Goal: Task Accomplishment & Management: Manage account settings

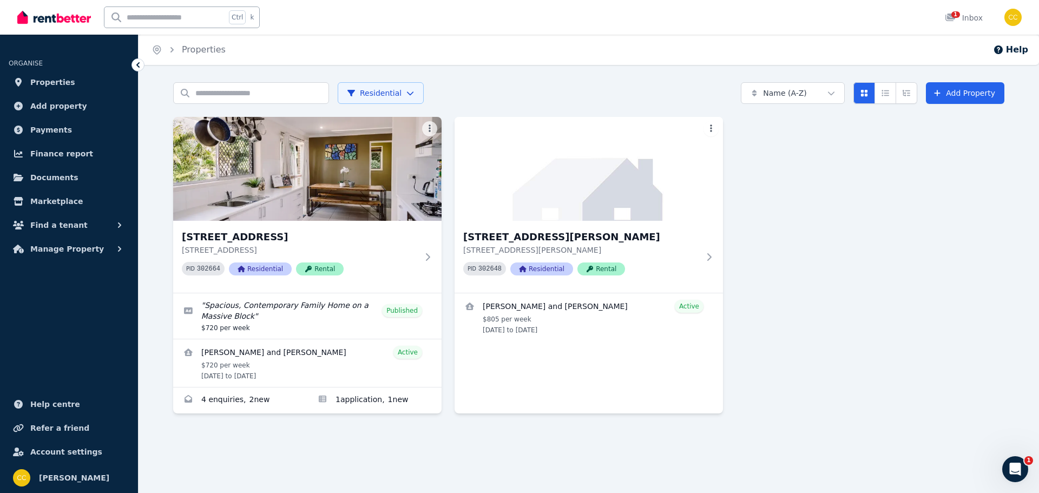
click at [363, 306] on link "Edit listing: Spacious, Contemporary Family Home on a Massive Block" at bounding box center [307, 315] width 268 height 45
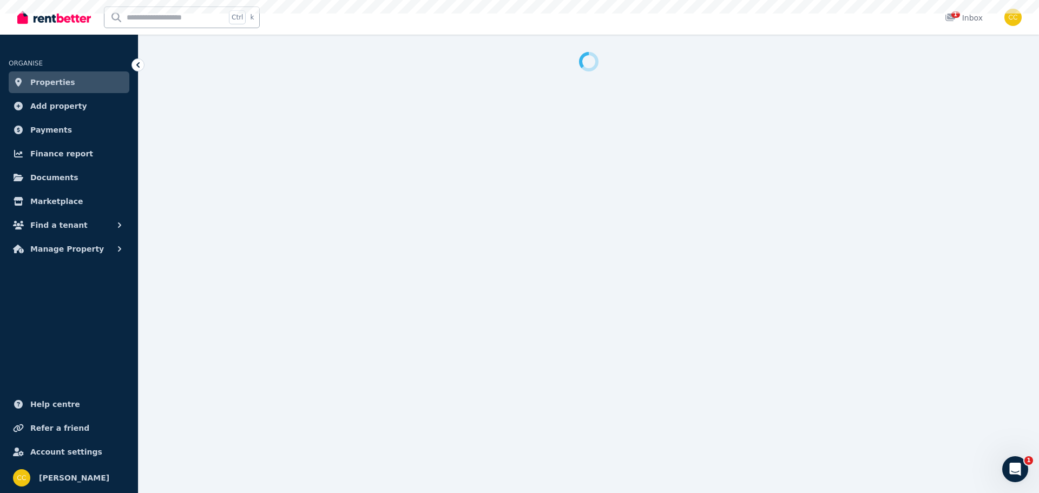
select select "***"
select select "**********"
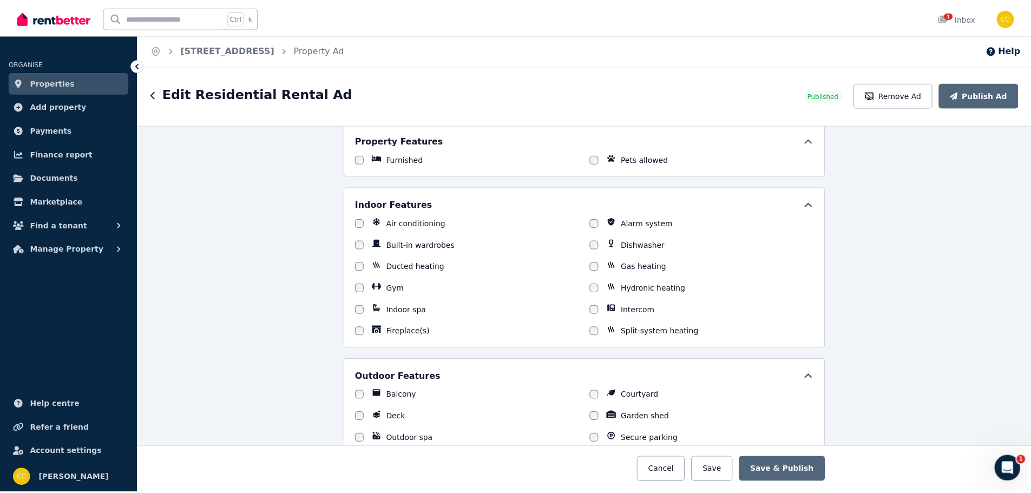
scroll to position [920, 0]
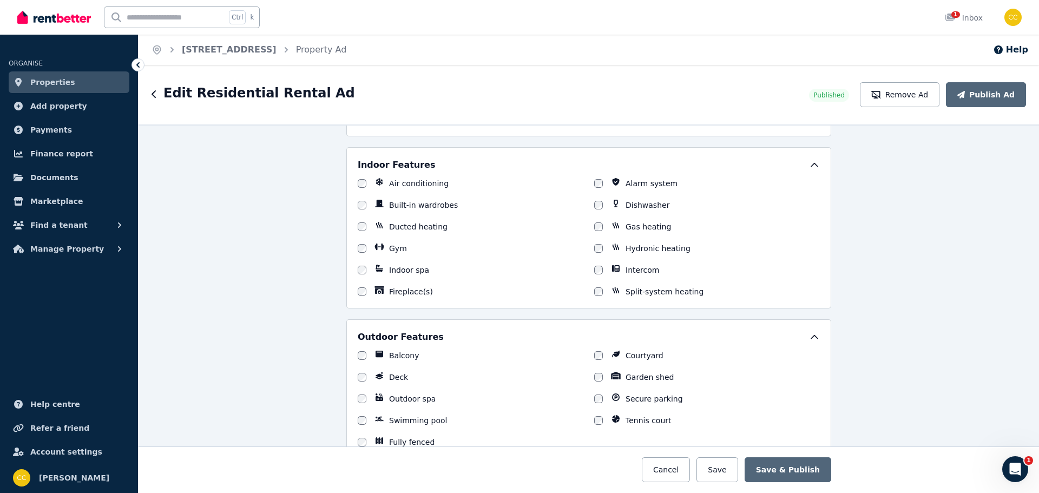
click at [109, 227] on button "Find a tenant" at bounding box center [69, 225] width 121 height 22
click at [67, 269] on span "Enquiries" at bounding box center [84, 270] width 73 height 13
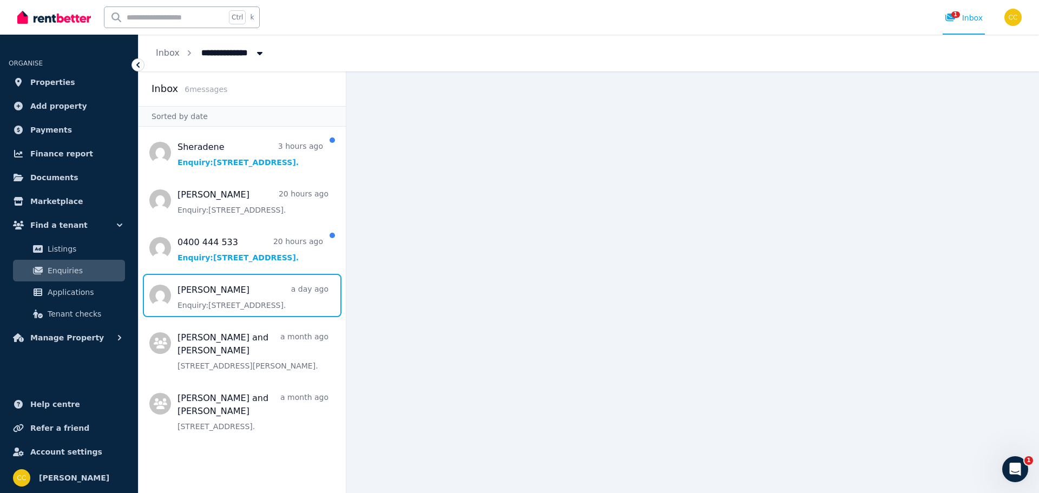
click at [255, 298] on span "Message list" at bounding box center [242, 295] width 207 height 43
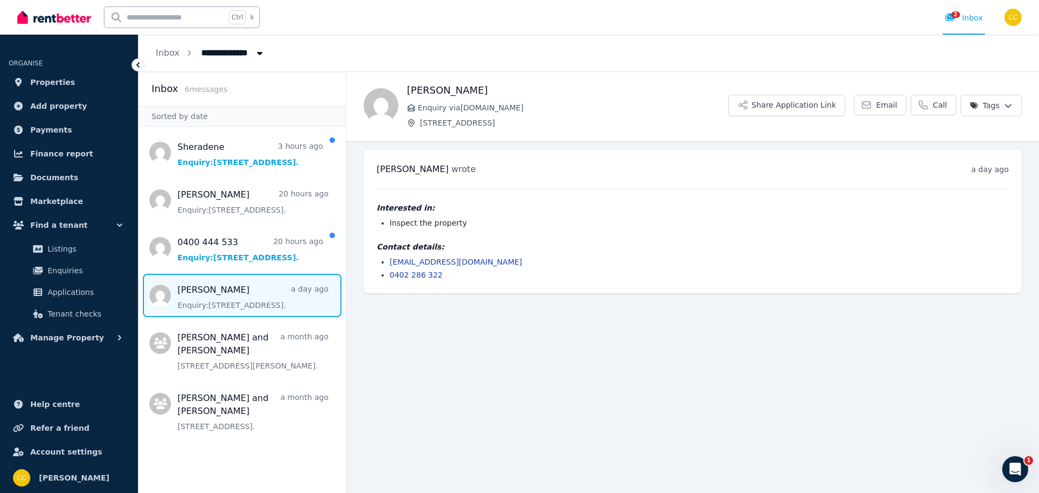
click at [796, 107] on button "Share Application Link" at bounding box center [786, 106] width 117 height 22
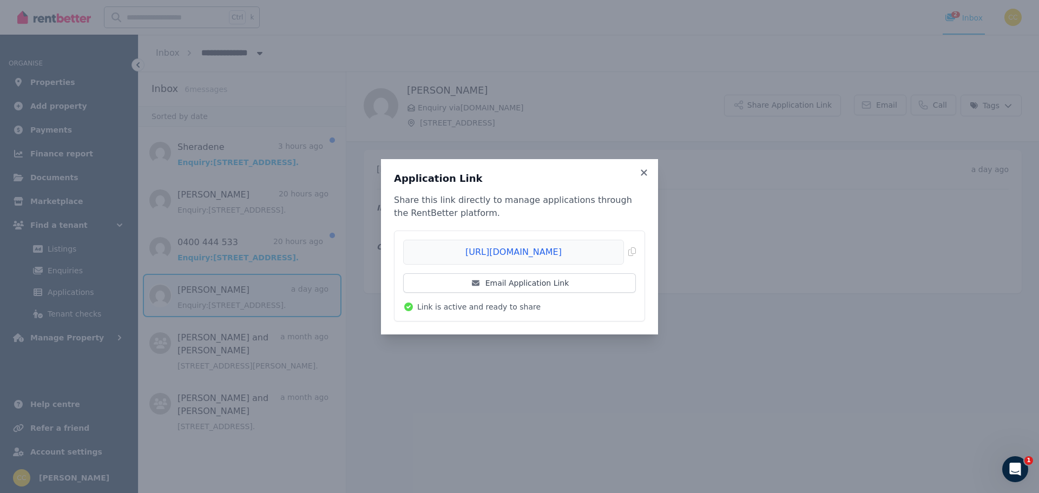
click at [631, 252] on span "Copied!" at bounding box center [519, 252] width 233 height 25
click at [544, 283] on link "Email Application Link" at bounding box center [519, 282] width 233 height 19
click at [389, 310] on div "Application Link Share this link directly to manage applications through the Re…" at bounding box center [519, 246] width 277 height 175
click at [643, 174] on icon at bounding box center [644, 172] width 6 height 6
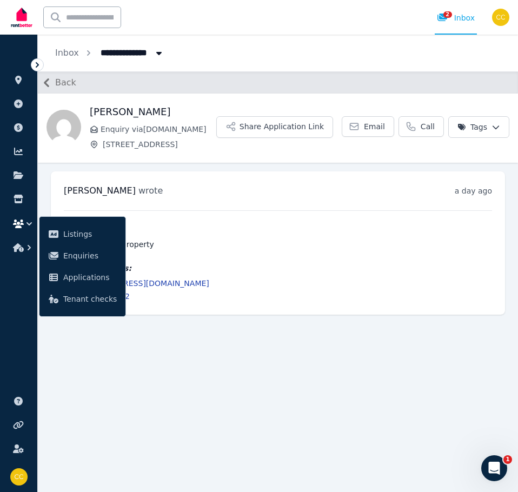
click at [330, 379] on main "Back Britony Swanson Enquiry via RealEstate.com.au 14 Bulwarna Street, Shailer …" at bounding box center [278, 281] width 481 height 421
click at [234, 388] on main "Back Britony Swanson Enquiry via RealEstate.com.au 14 Bulwarna Street, Shailer …" at bounding box center [278, 281] width 481 height 421
click at [73, 51] on link "Inbox" at bounding box center [67, 53] width 24 height 10
click at [199, 387] on main "Back Britony Swanson Enquiry via RealEstate.com.au 14 Bulwarna Street, Shailer …" at bounding box center [278, 281] width 481 height 421
click at [81, 254] on span "Enquiries" at bounding box center [90, 255] width 54 height 13
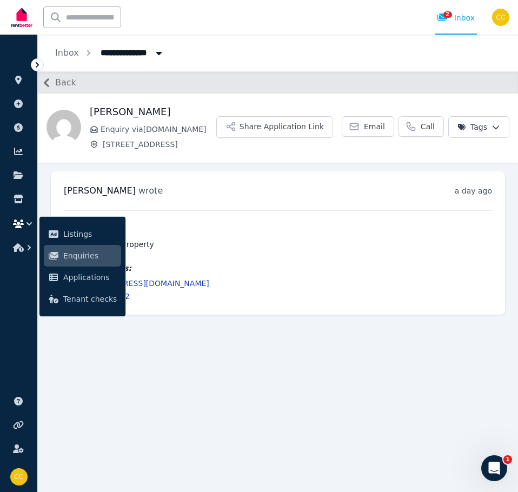
click at [205, 347] on main "Back Britony Swanson Enquiry via RealEstate.com.au 14 Bulwarna Street, Shailer …" at bounding box center [278, 281] width 481 height 421
click at [192, 20] on div "Ctrl k 2 Inbox" at bounding box center [243, 17] width 469 height 35
click at [339, 406] on main "Back Britony Swanson Enquiry via RealEstate.com.au 14 Bulwarna Street, Shailer …" at bounding box center [278, 281] width 481 height 421
click at [38, 62] on icon at bounding box center [37, 65] width 11 height 11
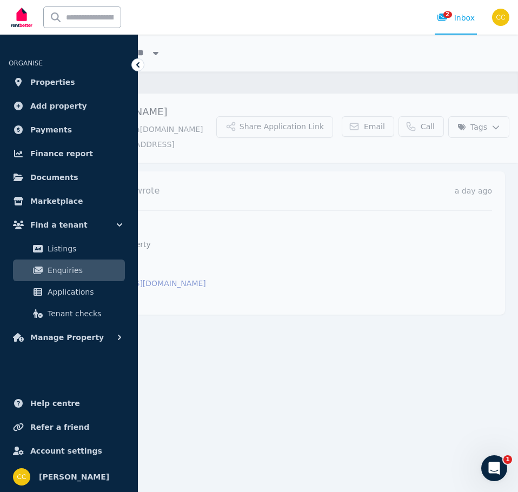
click at [94, 274] on span "Enquiries" at bounding box center [84, 270] width 73 height 13
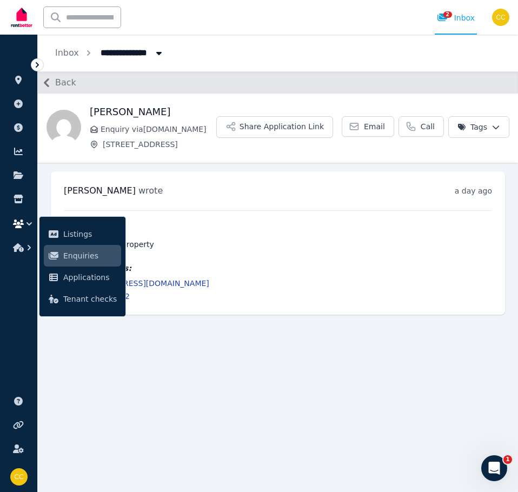
click at [227, 384] on main "Back Britony Swanson Enquiry via RealEstate.com.au 14 Bulwarna Street, Shailer …" at bounding box center [278, 281] width 481 height 421
click at [66, 54] on link "Inbox" at bounding box center [67, 53] width 24 height 10
click at [60, 83] on span "Back" at bounding box center [65, 82] width 21 height 13
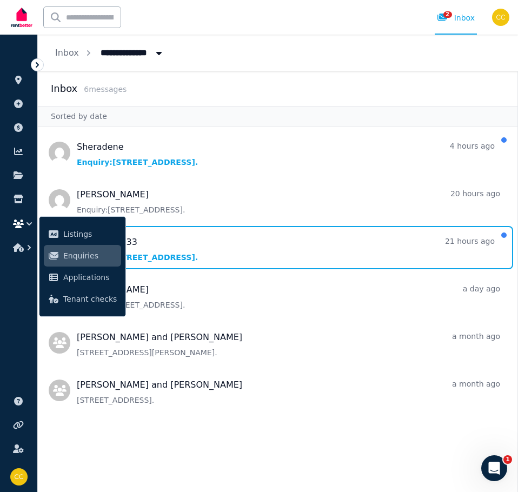
click at [125, 240] on span "Message list" at bounding box center [278, 247] width 480 height 43
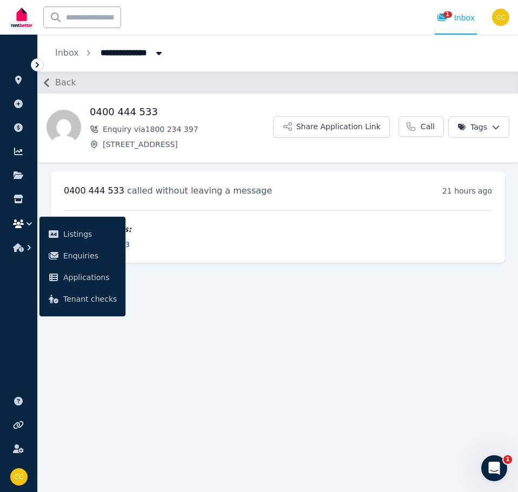
click at [238, 337] on main "Back 0400 444 533 Enquiry via 1800 234 397 14 Bulwarna Street, Shailer Park Sha…" at bounding box center [278, 281] width 481 height 421
click at [329, 333] on main "Back 0400 444 533 Enquiry via 1800 234 397 14 Bulwarna Street, Shailer Park Sha…" at bounding box center [278, 281] width 481 height 421
click at [255, 238] on div "Contact details: 0400 444 533" at bounding box center [278, 237] width 429 height 26
click at [37, 62] on icon at bounding box center [37, 65] width 11 height 11
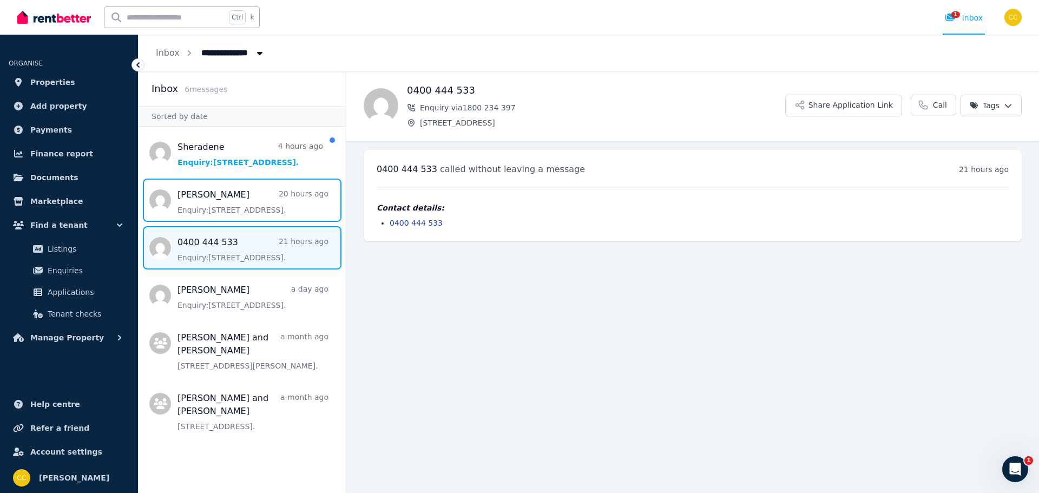
click at [229, 210] on span "Message list" at bounding box center [242, 200] width 207 height 43
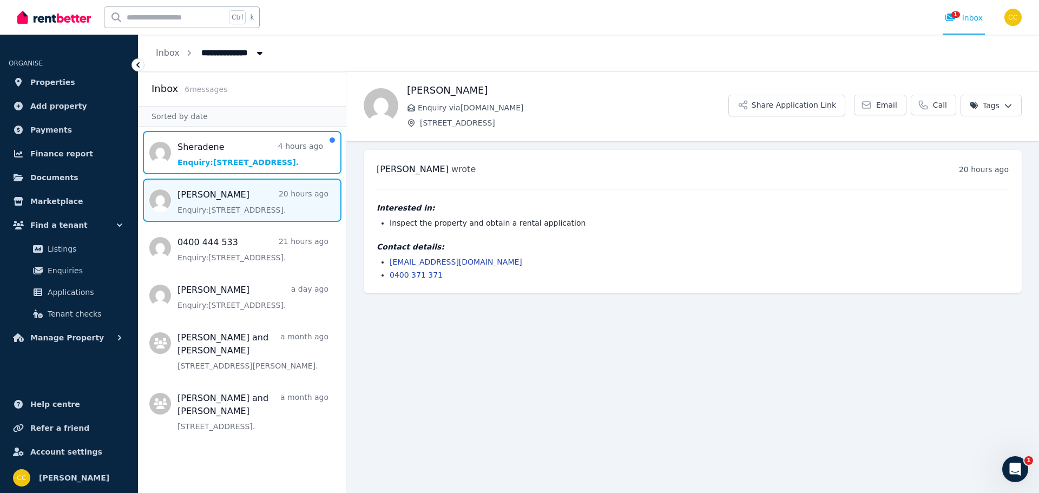
click at [231, 152] on span "Message list" at bounding box center [242, 152] width 207 height 43
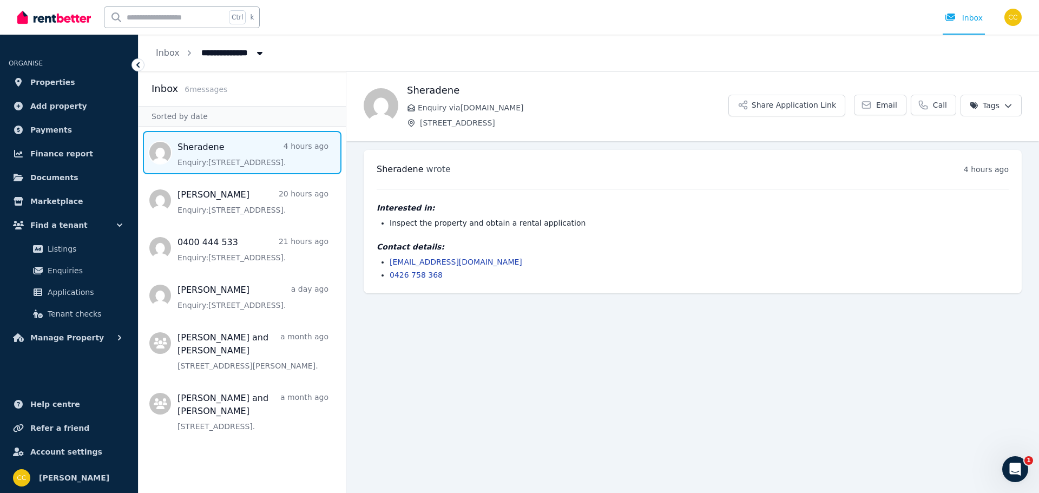
click at [807, 104] on button "Share Application Link" at bounding box center [786, 106] width 117 height 22
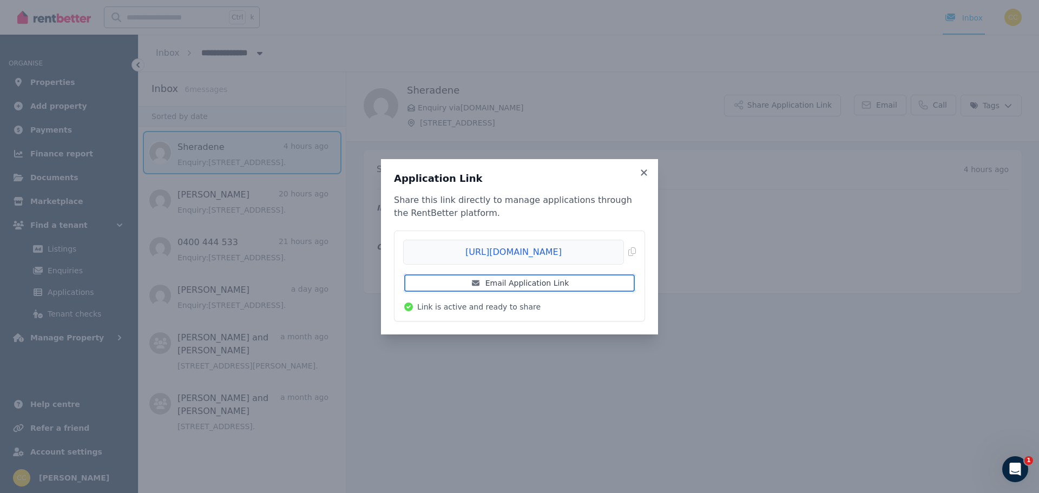
click at [546, 284] on link "Email Application Link" at bounding box center [519, 282] width 233 height 19
drag, startPoint x: 387, startPoint y: 228, endPoint x: 396, endPoint y: 228, distance: 8.7
click at [387, 228] on div "Application Link Share this link directly to manage applications through the Re…" at bounding box center [519, 246] width 277 height 175
click at [645, 176] on icon at bounding box center [644, 173] width 11 height 10
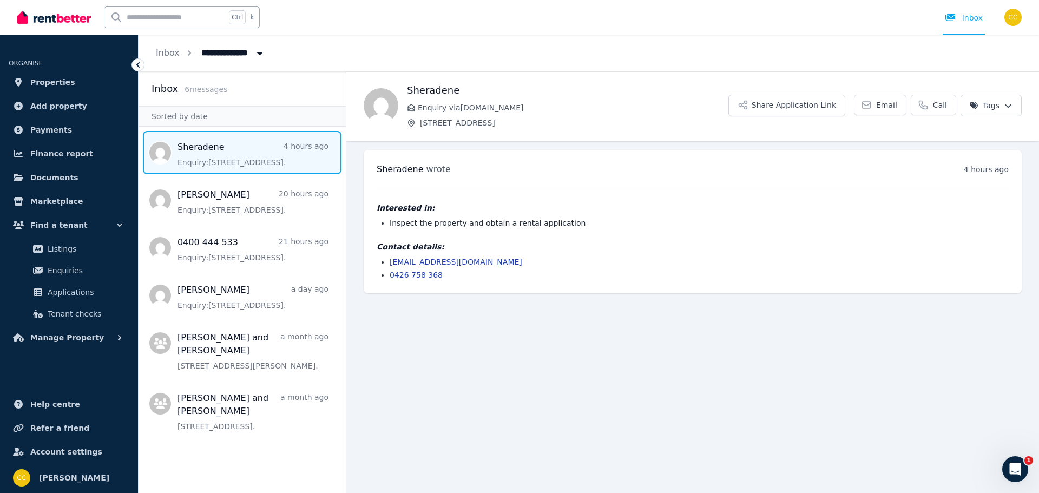
click at [399, 169] on span "Sheradene" at bounding box center [400, 169] width 47 height 10
copy h3 "Sheradene"
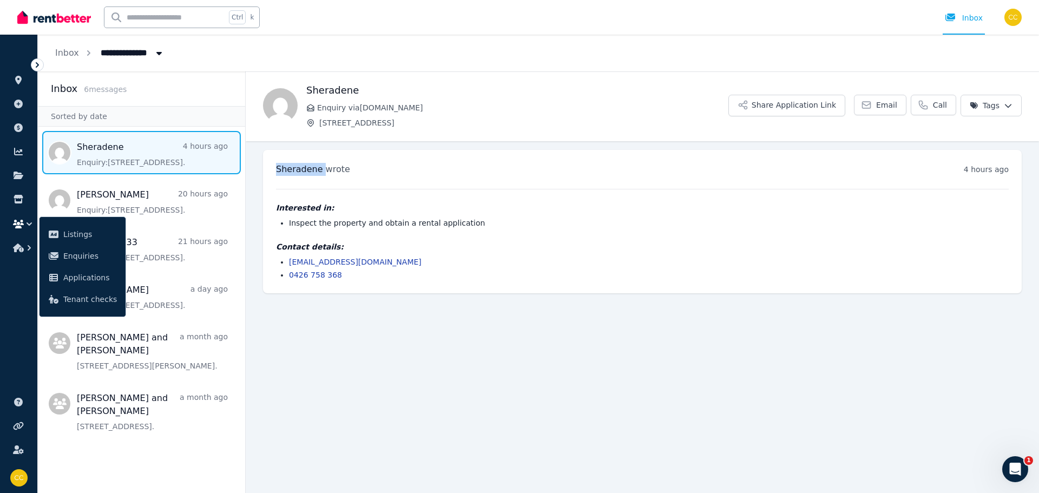
click at [87, 277] on span "Applications" at bounding box center [90, 277] width 54 height 13
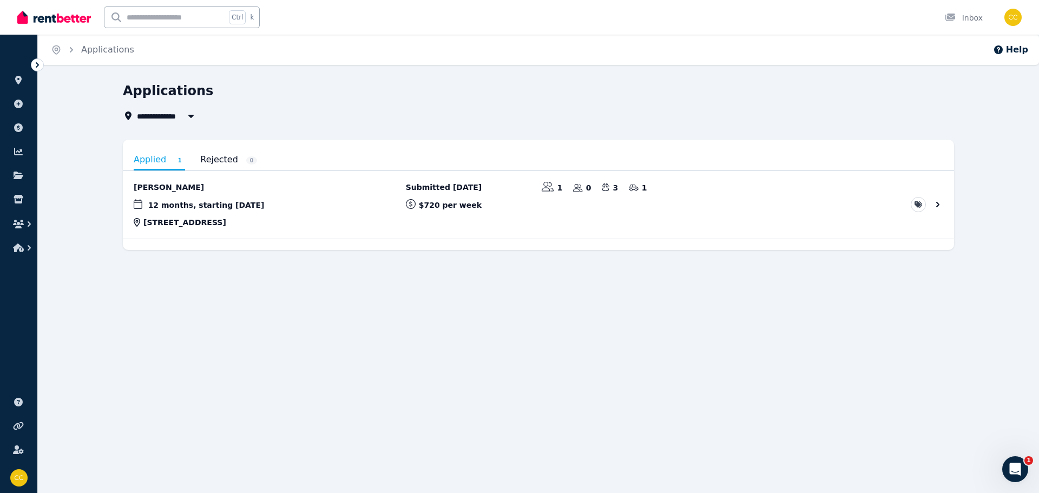
click at [939, 202] on link "View application: Deanna Holloway" at bounding box center [538, 205] width 831 height 68
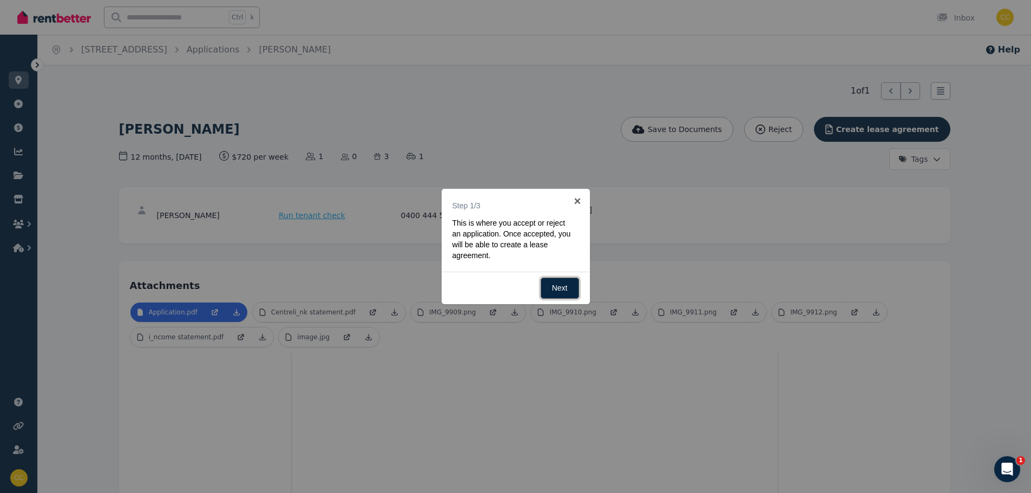
click at [568, 285] on link "Next" at bounding box center [560, 288] width 38 height 21
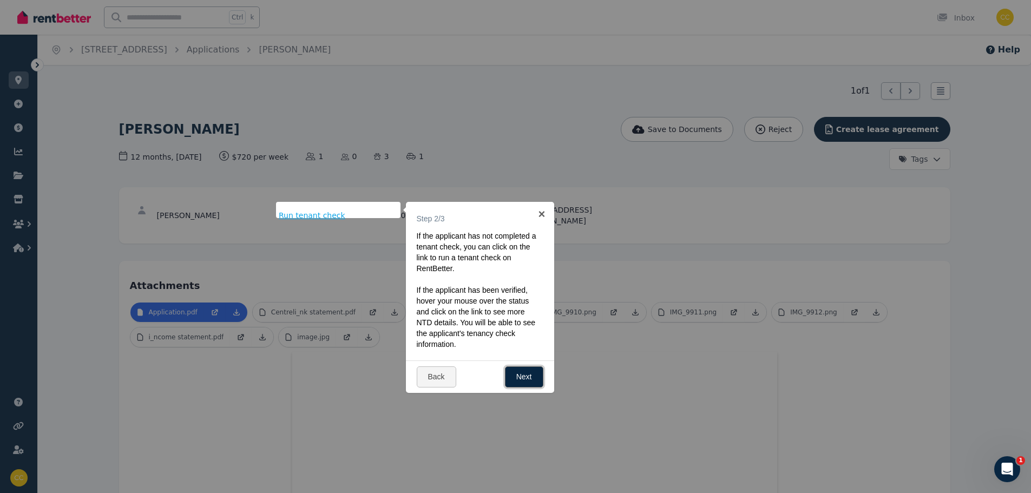
click at [521, 378] on link "Next" at bounding box center [524, 376] width 38 height 21
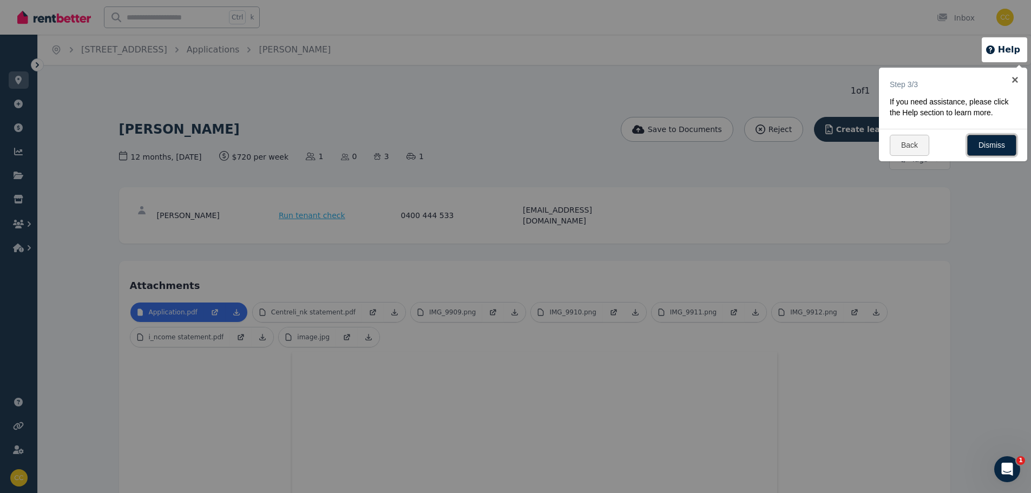
click at [999, 156] on link "Dismiss" at bounding box center [991, 145] width 49 height 21
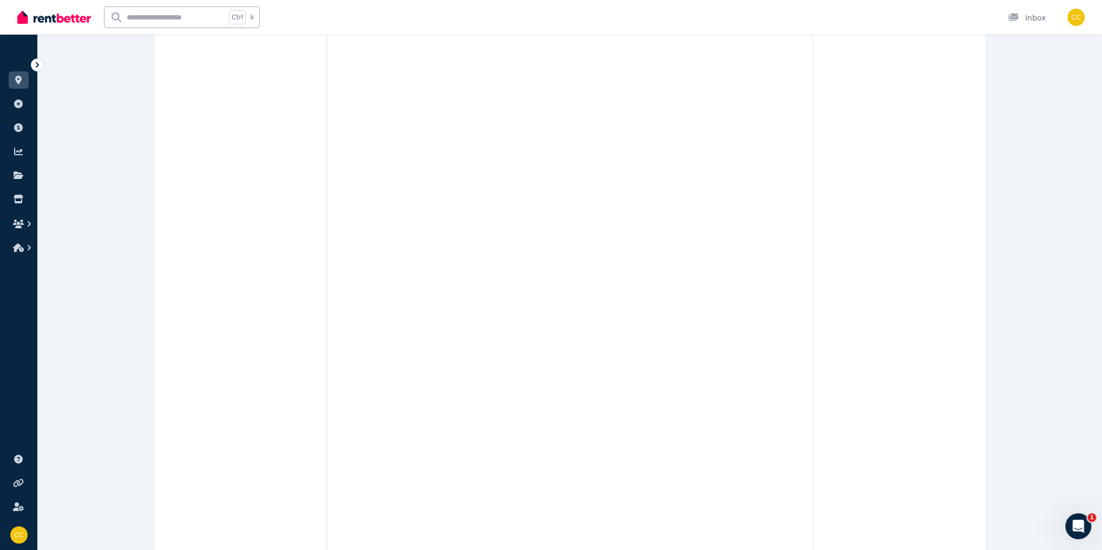
scroll to position [9242, 0]
